Goal: Task Accomplishment & Management: Complete application form

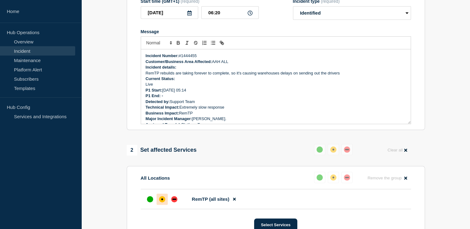
scroll to position [31, 0]
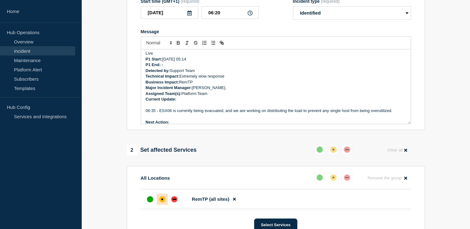
click at [228, 91] on p "Major Incident Manager: Lorenzo Vicentini." at bounding box center [276, 88] width 260 height 6
click at [200, 91] on p "Major Incident Manager: L" at bounding box center [276, 88] width 260 height 6
click at [196, 91] on p "Major Incident Manager:" at bounding box center [276, 88] width 260 height 6
click at [177, 46] on icon "Toggle bold text" at bounding box center [178, 43] width 6 height 6
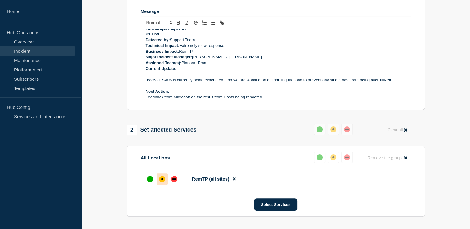
scroll to position [141, 0]
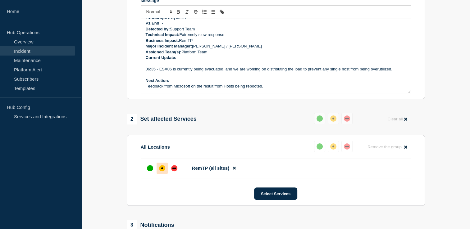
click at [179, 61] on p "Current Update:" at bounding box center [276, 58] width 260 height 6
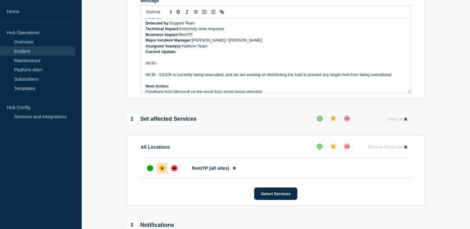
scroll to position [53, 0]
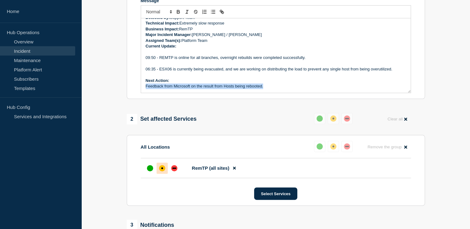
drag, startPoint x: 269, startPoint y: 99, endPoint x: 145, endPoint y: 99, distance: 124.2
click at [145, 93] on div "Incident Number: #1444455 Customer/Business Area Affected: AAH ALL Incident det…" at bounding box center [275, 55] width 269 height 74
click at [166, 61] on p "09:50 - REMTP is online for all branches, overnight rebuilds were completed suc…" at bounding box center [276, 58] width 260 height 6
click at [185, 89] on p "Ticket to be resolved" at bounding box center [276, 86] width 260 height 6
drag, startPoint x: 186, startPoint y: 99, endPoint x: 145, endPoint y: 100, distance: 41.0
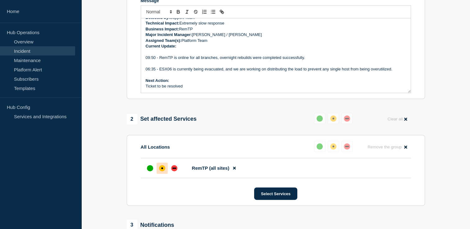
click at [146, 89] on p "Ticket to be resolved" at bounding box center [276, 86] width 260 height 6
click at [197, 89] on p "Ticket to be resolved" at bounding box center [276, 86] width 260 height 6
click at [188, 89] on p "Ticket to be resolved" at bounding box center [276, 86] width 260 height 6
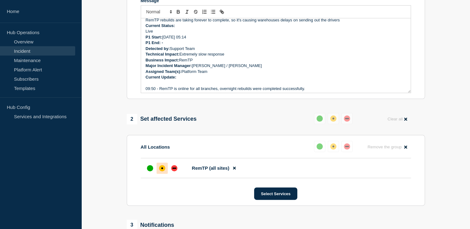
scroll to position [0, 0]
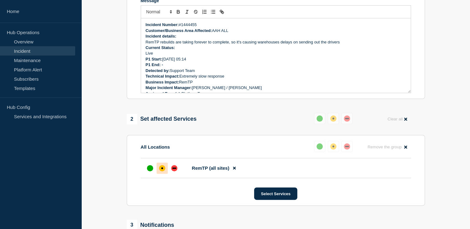
click at [166, 68] on p "P1 End: -" at bounding box center [276, 65] width 260 height 6
click at [178, 15] on icon "Toggle bold text" at bounding box center [178, 12] width 6 height 6
click at [168, 68] on p "P1 End: - ﻿" at bounding box center [276, 65] width 260 height 6
drag, startPoint x: 163, startPoint y: 76, endPoint x: 197, endPoint y: 75, distance: 33.9
click at [197, 68] on p "P1 End: - 22/08/2025 09:50" at bounding box center [276, 65] width 260 height 6
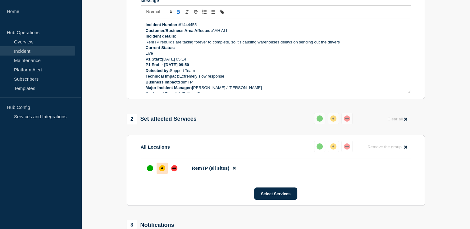
click at [177, 13] on icon "Toggle bold text" at bounding box center [178, 13] width 2 height 2
click at [163, 67] on strong "P1 End: -" at bounding box center [154, 64] width 17 height 5
drag, startPoint x: 153, startPoint y: 67, endPoint x: 146, endPoint y: 66, distance: 6.6
click at [146, 56] on p "Live" at bounding box center [276, 54] width 260 height 6
drag, startPoint x: 253, startPoint y: 75, endPoint x: 246, endPoint y: 73, distance: 6.5
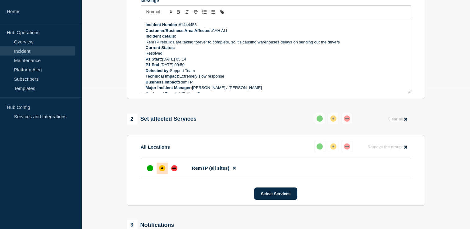
click at [253, 68] on p "P1 End: 22/08/2025 09:50" at bounding box center [276, 65] width 260 height 6
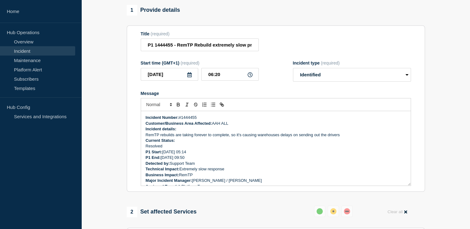
scroll to position [48, 0]
click at [240, 52] on input "P1 1444455 - RemTP Rebuild extremely slow processing steps" at bounding box center [200, 45] width 118 height 13
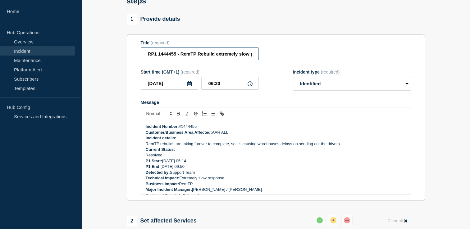
type input "P1 1444455 - RemTP Rebuild extremely slow processing steps"
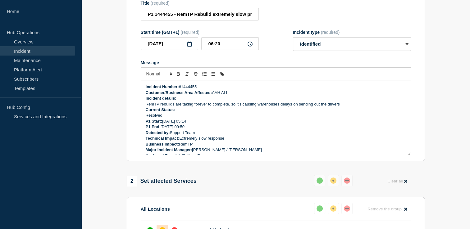
scroll to position [53, 0]
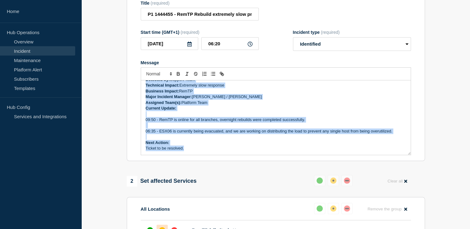
drag, startPoint x: 142, startPoint y: 99, endPoint x: 245, endPoint y: 208, distance: 149.7
click at [246, 208] on div "1 Provide details Title (required) P1 1444455 - RemTP Rebuild extremely slow pr…" at bounding box center [275, 168] width 305 height 388
click at [303, 111] on p "Current Update:" at bounding box center [276, 109] width 260 height 6
copy div "Incident Number: #1444455 Customer/Business Area Affected: AAH ALL Incident det…"
click at [203, 146] on p "Next Action:" at bounding box center [276, 143] width 260 height 6
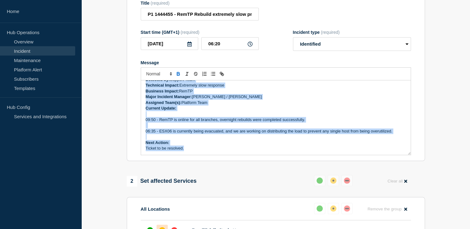
scroll to position [0, 0]
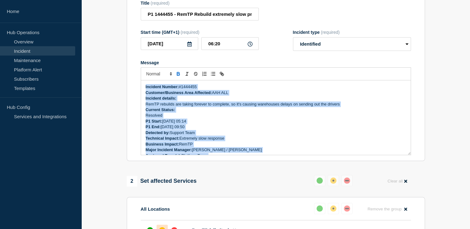
drag, startPoint x: 190, startPoint y: 160, endPoint x: 127, endPoint y: 110, distance: 81.3
click at [121, 88] on section "1 Provide details Title (required) P1 1444455 - RemTP Rebuild extremely slow pr…" at bounding box center [275, 168] width 388 height 388
copy div "Incident Number: #1444455 Customer/Business Area Affected: AAH ALL Incident det…"
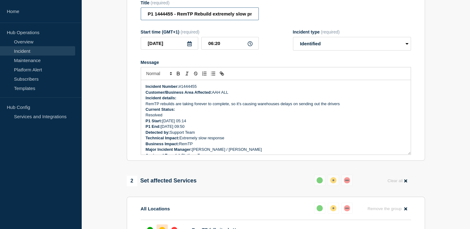
scroll to position [0, 34]
drag, startPoint x: 146, startPoint y: 25, endPoint x: 294, endPoint y: 34, distance: 148.6
click at [294, 34] on form "Title (required) P1 1444455 - RemTP Rebuild extremely slow processing steps Sta…" at bounding box center [276, 77] width 270 height 155
click at [280, 141] on p "Technical Impact: Extremely slow response" at bounding box center [276, 138] width 260 height 6
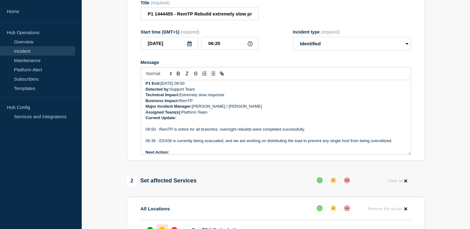
scroll to position [53, 0]
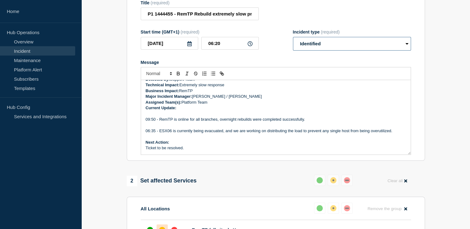
click at [404, 51] on select "Select option Investigating Identified Monitoring Resolved" at bounding box center [352, 44] width 118 height 14
click at [293, 49] on select "Select option Investigating Identified Monitoring Resolved" at bounding box center [352, 44] width 118 height 14
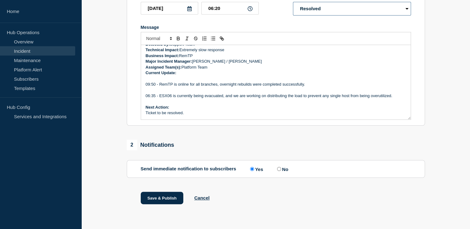
scroll to position [127, 0]
click at [223, 77] on p "Message" at bounding box center [276, 79] width 260 height 6
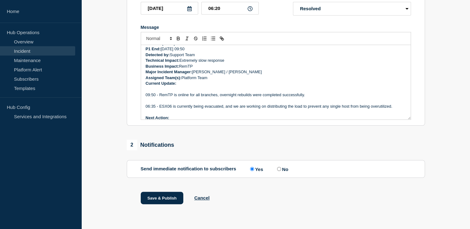
scroll to position [53, 0]
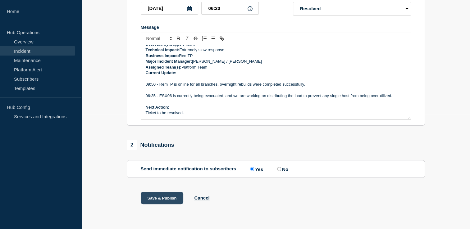
click at [161, 200] on button "Save & Publish" at bounding box center [162, 198] width 43 height 12
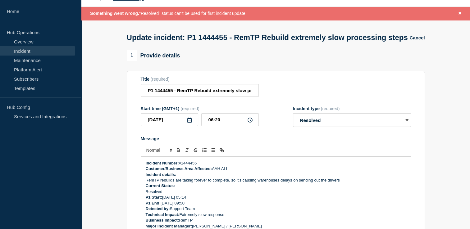
scroll to position [16, 0]
click at [406, 127] on select "Select option Investigating Identified Monitoring Resolved" at bounding box center [352, 120] width 118 height 14
select select "investigating"
click at [293, 126] on select "Select option Investigating Identified Monitoring Resolved" at bounding box center [352, 120] width 118 height 14
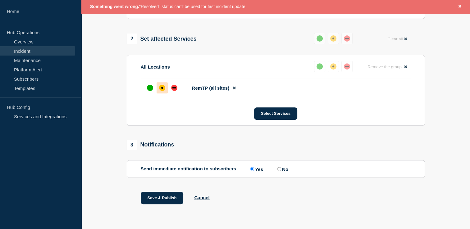
scroll to position [248, 0]
click at [169, 200] on button "Save & Publish" at bounding box center [162, 198] width 43 height 12
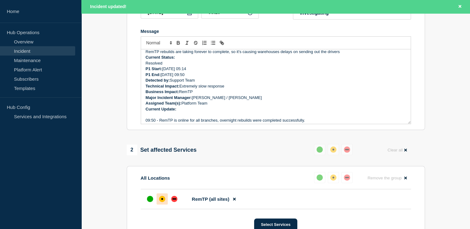
scroll to position [0, 0]
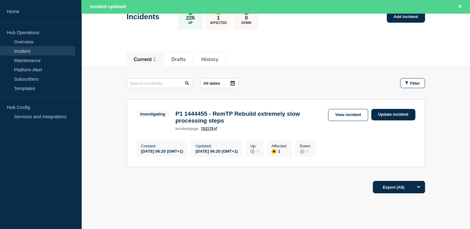
scroll to position [62, 0]
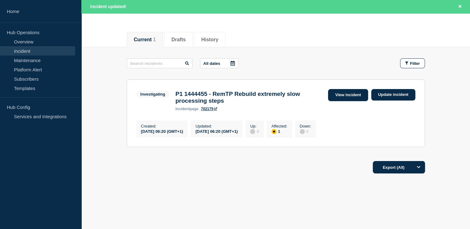
click at [345, 100] on link "View incident" at bounding box center [348, 95] width 40 height 12
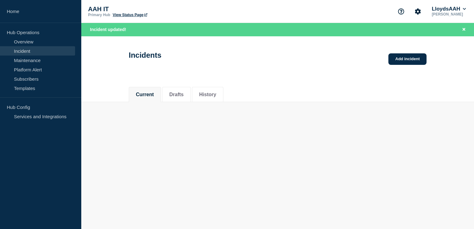
click at [275, 149] on body "Home Hub Operations Overview Incident Maintenance Platform Alert Subscribers Te…" at bounding box center [237, 114] width 474 height 229
click at [20, 50] on link "Incident" at bounding box center [37, 50] width 75 height 9
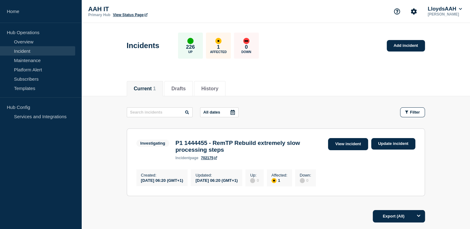
click at [354, 145] on link "View incident" at bounding box center [348, 144] width 40 height 12
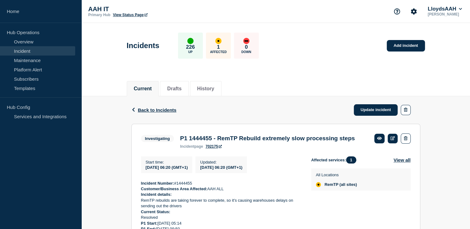
scroll to position [31, 0]
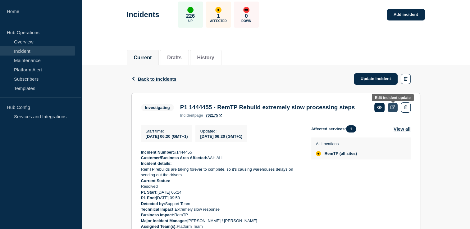
click at [391, 109] on link at bounding box center [392, 108] width 10 height 10
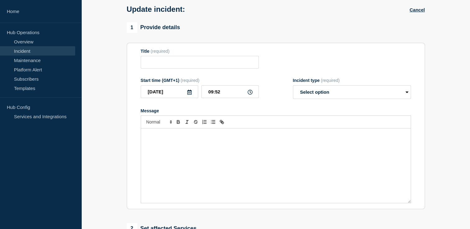
type input "P1 1444455 - RemTP Rebuild extremely slow processing steps"
type input "06:20"
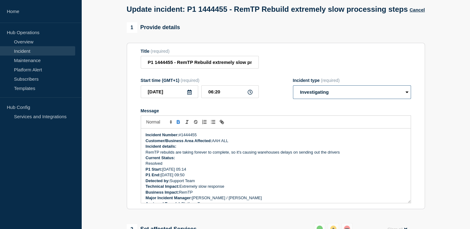
click at [404, 99] on select "Select option Investigating Identified Monitoring Resolved" at bounding box center [352, 92] width 118 height 14
select select "resolved"
click at [293, 98] on select "Select option Investigating Identified Monitoring Resolved" at bounding box center [352, 92] width 118 height 14
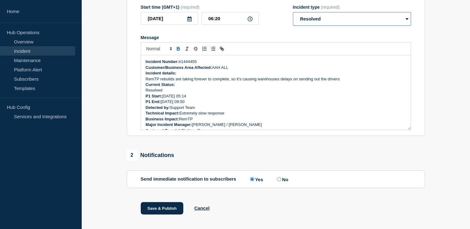
scroll to position [124, 0]
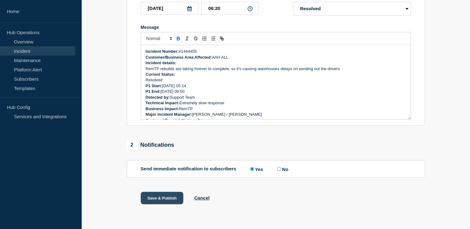
click at [162, 202] on button "Save & Publish" at bounding box center [162, 198] width 43 height 12
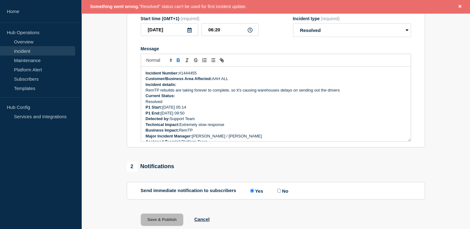
scroll to position [75, 0]
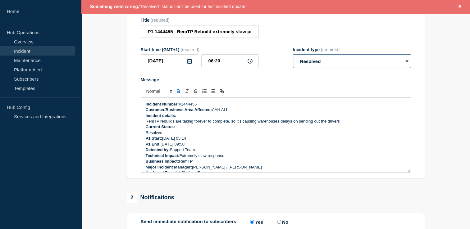
click at [404, 68] on select "Select option Investigating Identified Monitoring Resolved" at bounding box center [352, 61] width 118 height 14
click at [295, 38] on div "Title (required) P1 1444455 - RemTP Rebuild extremely slow processing steps" at bounding box center [276, 28] width 270 height 20
click at [459, 7] on icon "Close banner" at bounding box center [459, 6] width 3 height 3
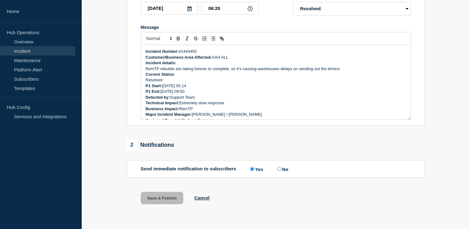
scroll to position [124, 0]
click at [269, 106] on p "Technical Impact: Extremely slow response" at bounding box center [276, 103] width 260 height 6
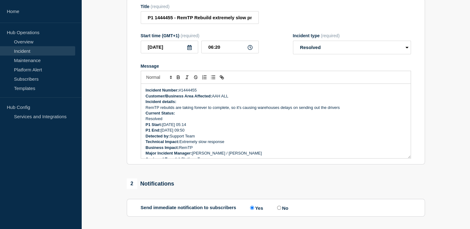
scroll to position [62, 0]
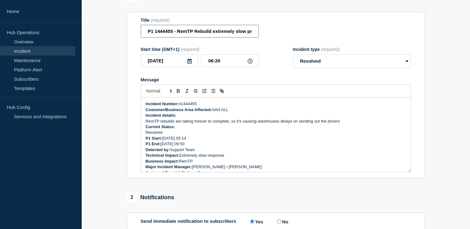
click at [147, 38] on input "P1 1444455 - RemTP Rebuild extremely slow processing steps" at bounding box center [200, 31] width 118 height 13
click at [270, 56] on form "Title (required) P1 1444455 - RemTP Rebuild extremely slow processing steps Sta…" at bounding box center [276, 95] width 270 height 155
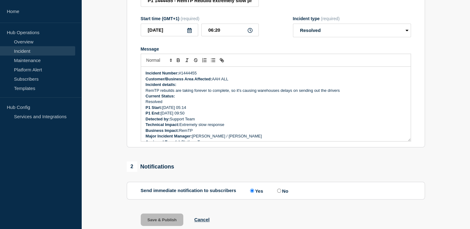
scroll to position [93, 0]
click at [406, 37] on select "Select option Investigating Identified Monitoring Resolved" at bounding box center [352, 30] width 118 height 14
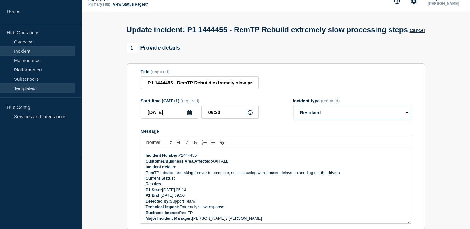
scroll to position [0, 0]
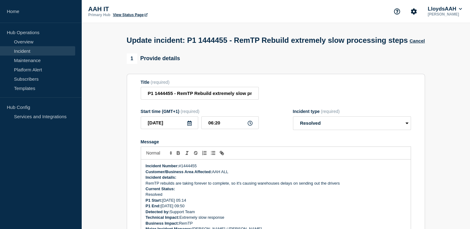
click at [26, 49] on link "Incident" at bounding box center [37, 50] width 75 height 9
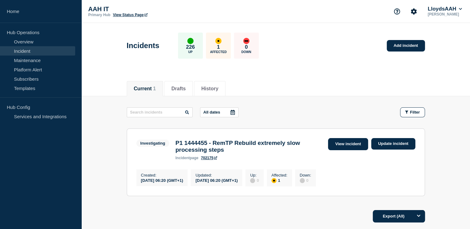
click at [354, 146] on link "View incident" at bounding box center [348, 144] width 40 height 12
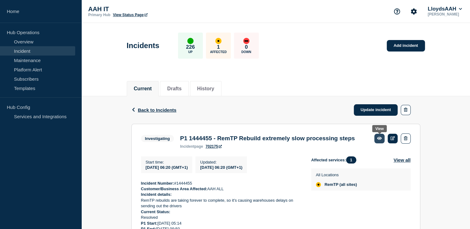
click at [379, 140] on icon at bounding box center [379, 138] width 5 height 3
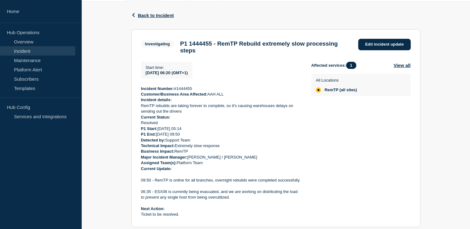
scroll to position [92, 0]
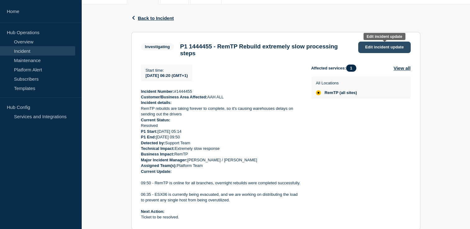
click at [377, 48] on span "Edit incident update" at bounding box center [384, 47] width 38 height 5
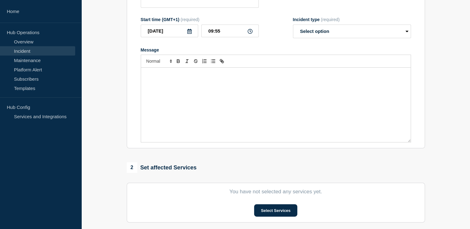
type input "P1 1444455 - RemTP Rebuild extremely slow processing steps"
type input "06:20"
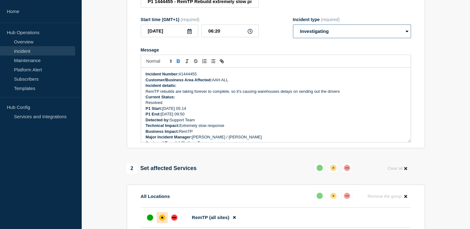
click at [405, 38] on select "Select option Investigating Identified Monitoring Resolved" at bounding box center [352, 32] width 118 height 14
select select "monitoring"
click at [293, 37] on select "Select option Investigating Identified Monitoring Resolved" at bounding box center [352, 32] width 118 height 14
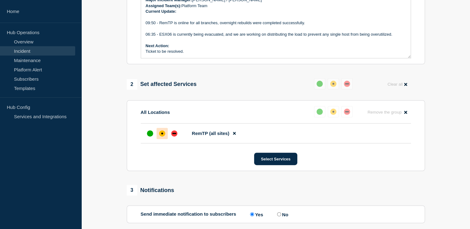
scroll to position [235, 0]
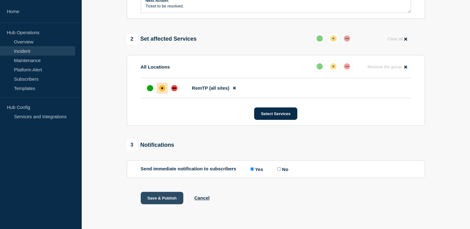
click at [163, 195] on button "Save & Publish" at bounding box center [162, 198] width 43 height 12
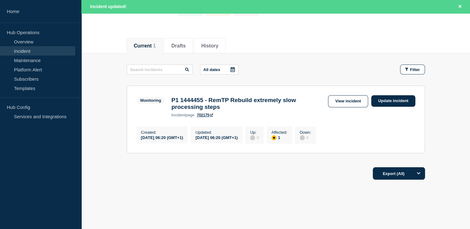
scroll to position [66, 0]
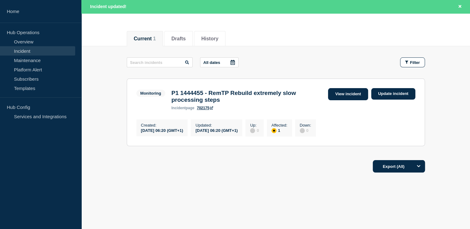
click at [356, 92] on link "View incident" at bounding box center [348, 94] width 40 height 12
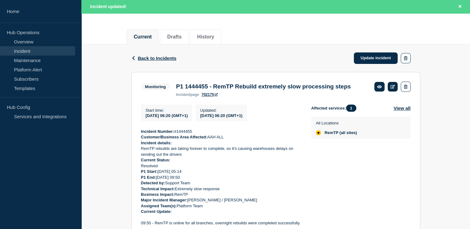
scroll to position [93, 0]
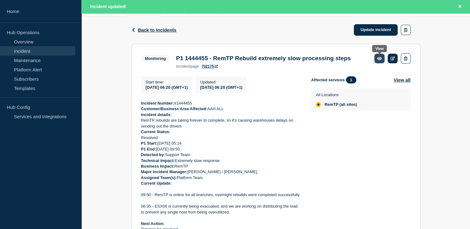
click at [380, 59] on icon at bounding box center [379, 58] width 5 height 3
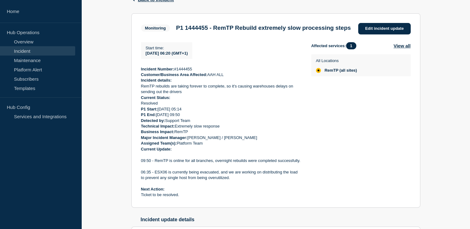
scroll to position [62, 0]
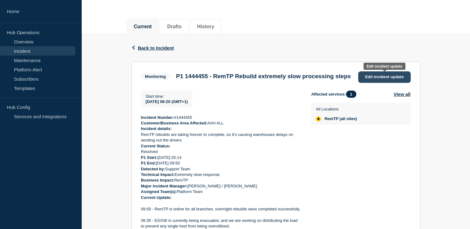
click at [390, 79] on link "Edit incident update" at bounding box center [384, 76] width 52 height 11
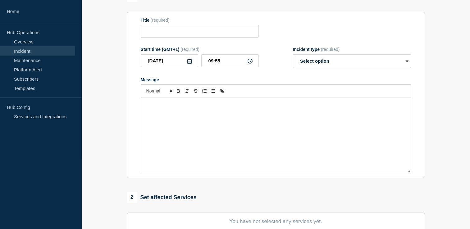
type input "P1 1444455 - RemTP Rebuild extremely slow processing steps"
type input "06:20"
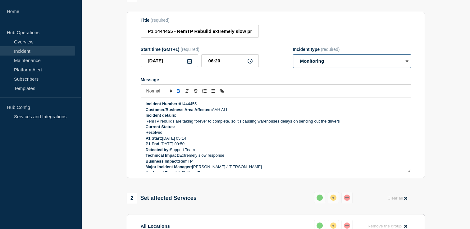
click at [406, 68] on select "Select option Investigating Identified Monitoring Resolved" at bounding box center [352, 61] width 118 height 14
select select "resolved"
click at [293, 67] on select "Select option Investigating Identified Monitoring Resolved" at bounding box center [352, 61] width 118 height 14
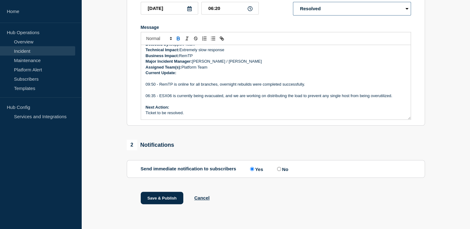
scroll to position [127, 0]
click at [156, 194] on button "Save & Publish" at bounding box center [162, 198] width 43 height 12
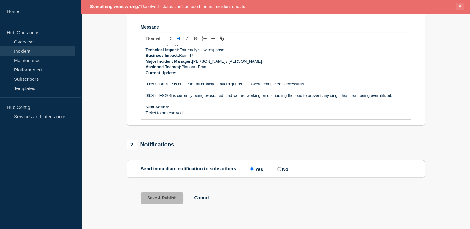
click at [460, 8] on icon "Close banner" at bounding box center [459, 6] width 3 height 4
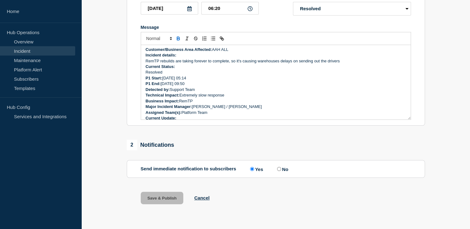
scroll to position [0, 0]
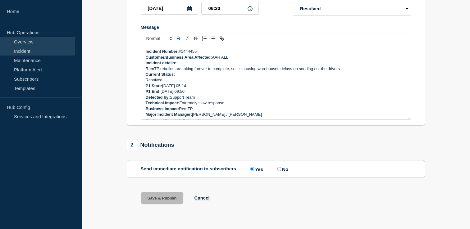
click at [22, 42] on link "Overview" at bounding box center [37, 41] width 75 height 9
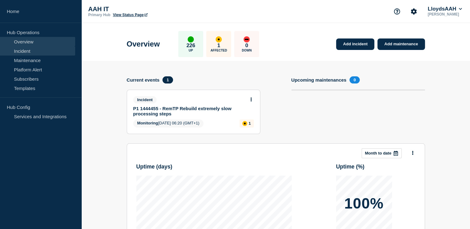
click at [22, 49] on link "Incident" at bounding box center [37, 50] width 75 height 9
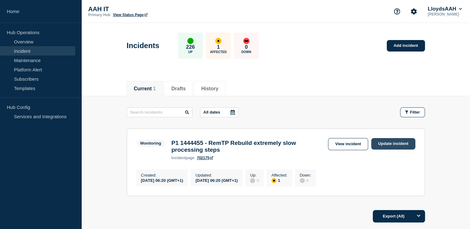
click at [390, 142] on link "Update incident" at bounding box center [393, 143] width 44 height 11
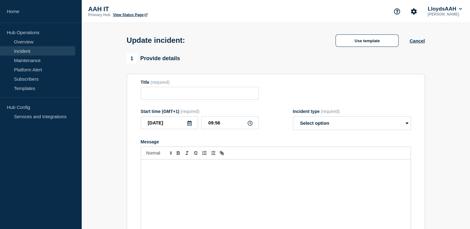
type input "P1 1444455 - RemTP Rebuild extremely slow processing steps"
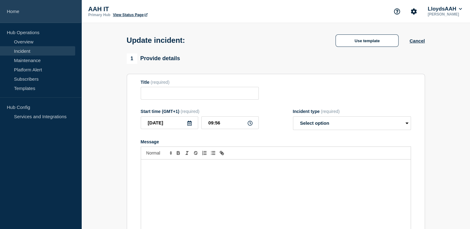
type input "P1 1444455 - RemTP Rebuild extremely slow processing steps"
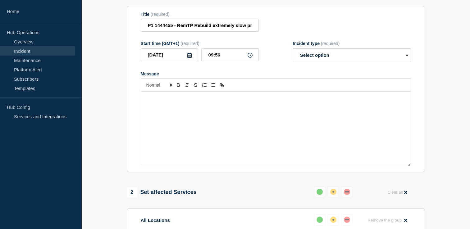
scroll to position [62, 0]
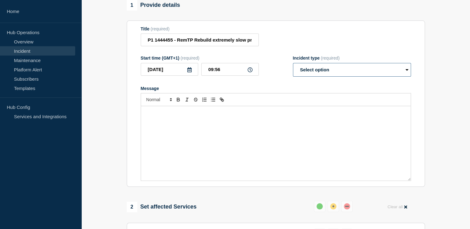
click at [402, 76] on select "Select option Investigating Identified Monitoring Resolved" at bounding box center [352, 70] width 118 height 14
select select "resolved"
click at [293, 67] on select "Select option Investigating Identified Monitoring Resolved" at bounding box center [352, 70] width 118 height 14
click at [149, 121] on div "Message" at bounding box center [275, 143] width 269 height 74
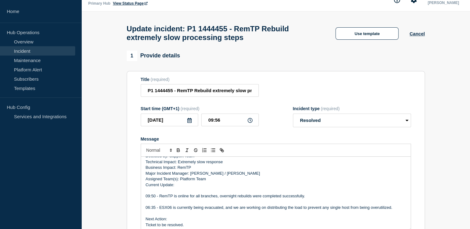
scroll to position [0, 0]
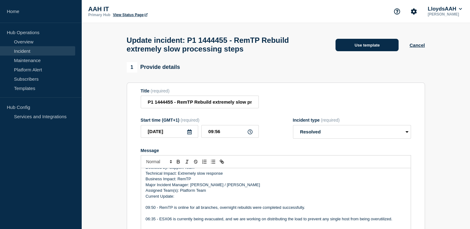
click at [379, 47] on button "Use template" at bounding box center [366, 45] width 63 height 12
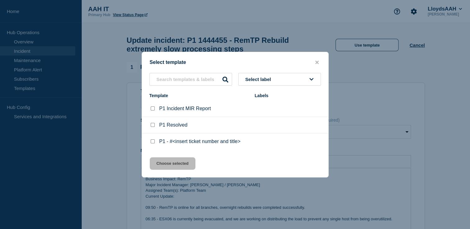
click at [153, 125] on input "P1 Resolved checkbox" at bounding box center [153, 125] width 4 height 4
checkbox input "true"
click at [177, 164] on button "Choose selected" at bounding box center [173, 163] width 46 height 12
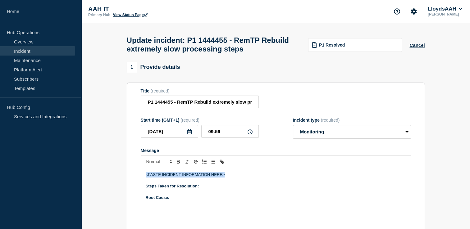
drag, startPoint x: 228, startPoint y: 178, endPoint x: 124, endPoint y: 171, distance: 104.2
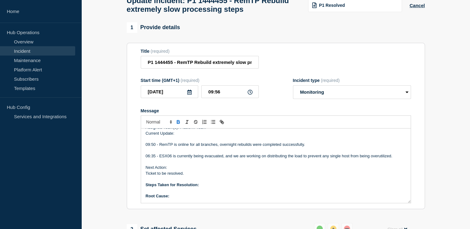
scroll to position [48, 0]
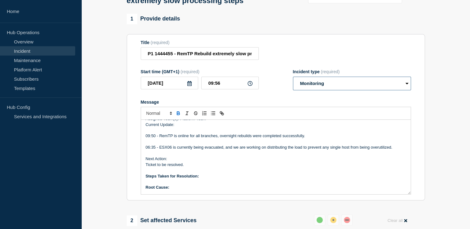
click at [406, 88] on select "Select option Investigating Identified Monitoring Resolved" at bounding box center [352, 84] width 118 height 14
select select "resolved"
click at [293, 80] on select "Select option Investigating Identified Monitoring Resolved" at bounding box center [352, 84] width 118 height 14
drag, startPoint x: 181, startPoint y: 192, endPoint x: 139, endPoint y: 178, distance: 44.6
click at [141, 178] on div "Incident Number: #1444455 Customer/Business Area Affected: AAH ALL Incident det…" at bounding box center [276, 157] width 270 height 75
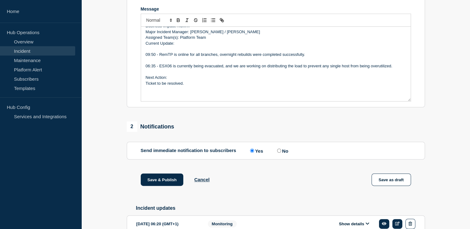
scroll to position [173, 0]
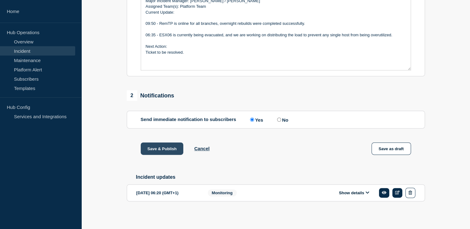
click at [166, 152] on button "Save & Publish" at bounding box center [162, 148] width 43 height 12
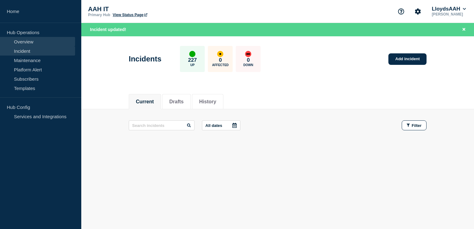
click at [25, 40] on link "Overview" at bounding box center [37, 41] width 75 height 9
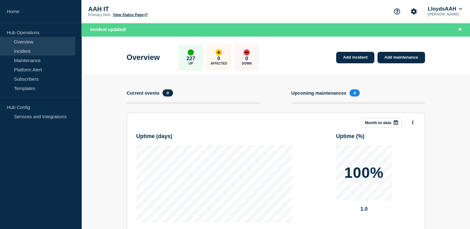
click at [23, 52] on link "Incident" at bounding box center [37, 50] width 75 height 9
